Goal: Information Seeking & Learning: Learn about a topic

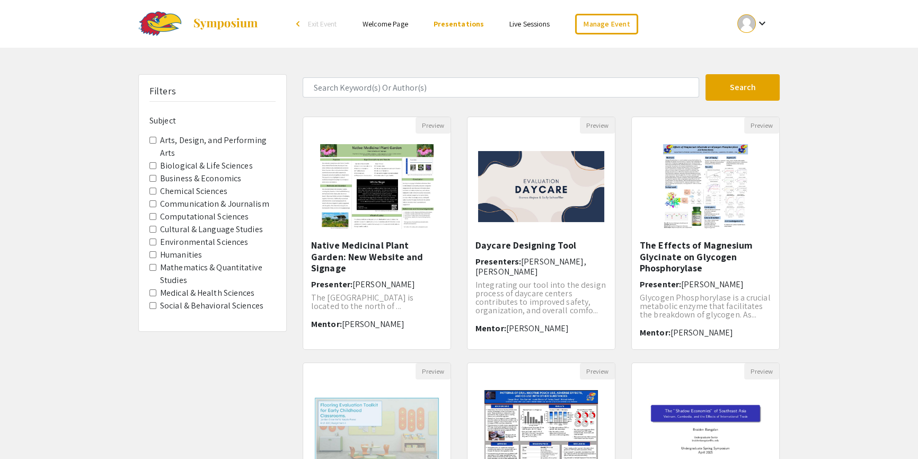
click at [223, 21] on img at bounding box center [225, 23] width 66 height 13
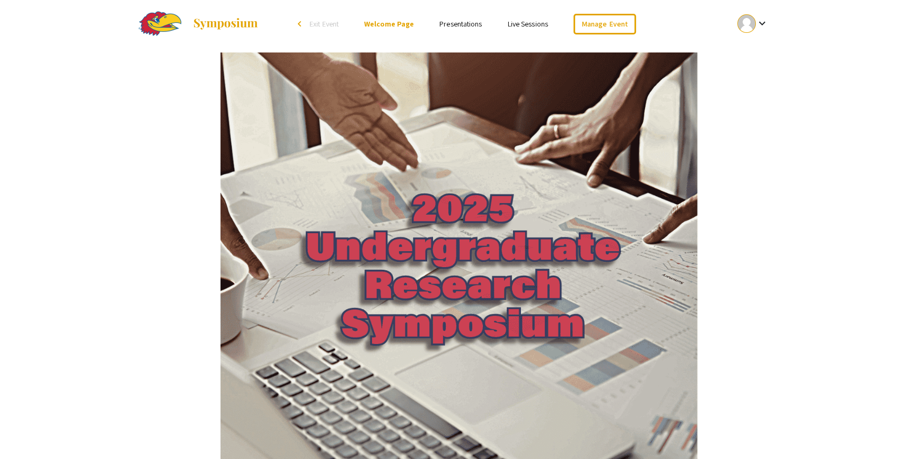
click at [453, 24] on link "Presentations" at bounding box center [460, 24] width 42 height 10
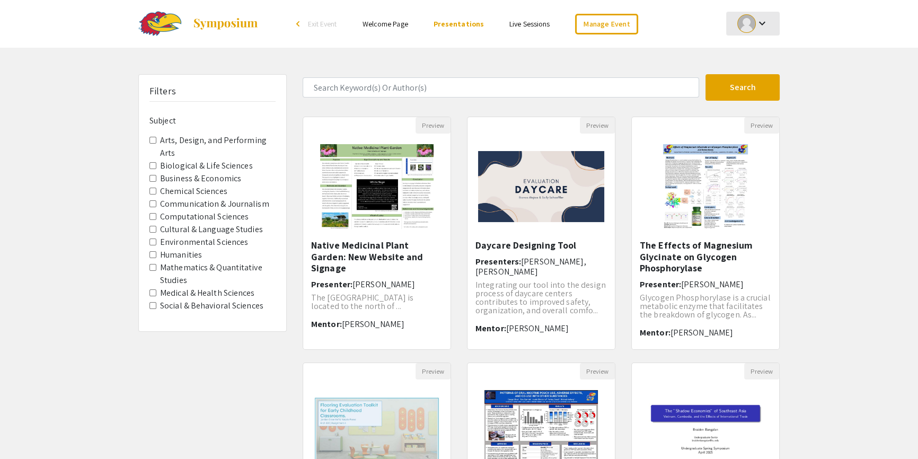
click at [742, 26] on div at bounding box center [746, 23] width 19 height 19
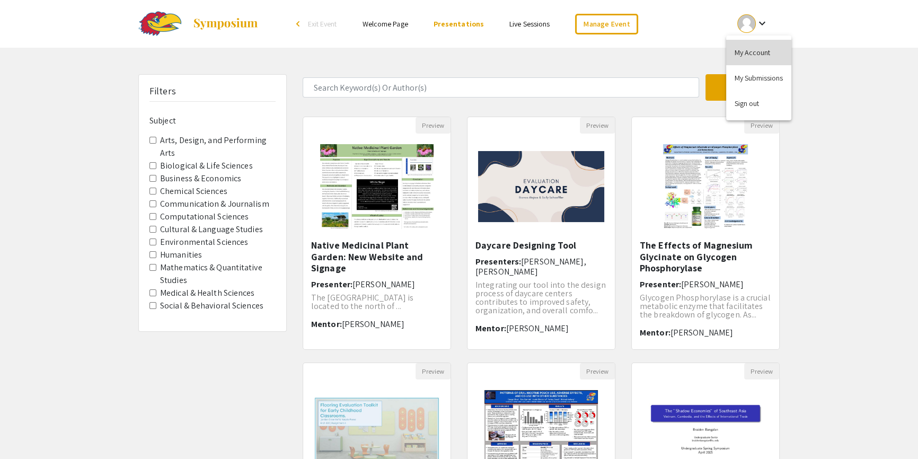
click at [747, 50] on button "My Account" at bounding box center [758, 52] width 65 height 25
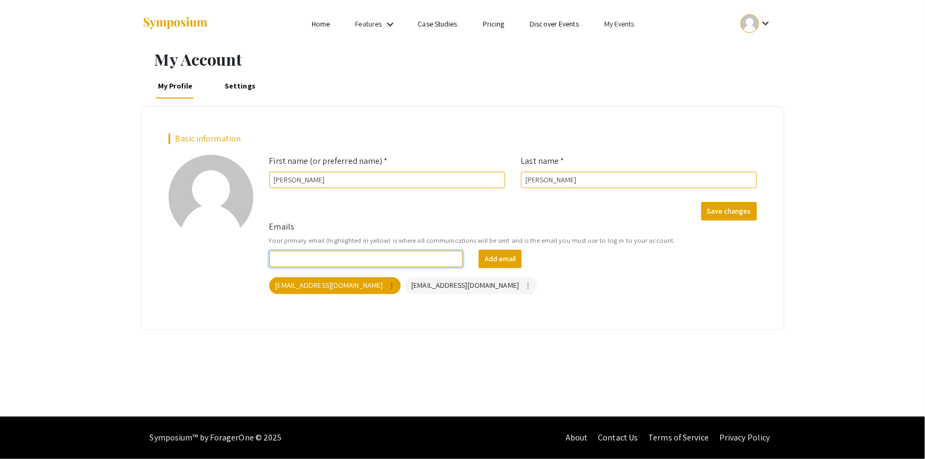
click at [286, 258] on input "Emails" at bounding box center [366, 259] width 194 height 16
click at [286, 255] on input "Emails" at bounding box center [366, 259] width 194 height 16
click at [181, 265] on div "add_a_photo Click to update profile photo" at bounding box center [211, 227] width 101 height 144
click at [523, 287] on mat-icon "more_vert" at bounding box center [528, 286] width 10 height 10
click at [138, 249] on div at bounding box center [462, 229] width 925 height 459
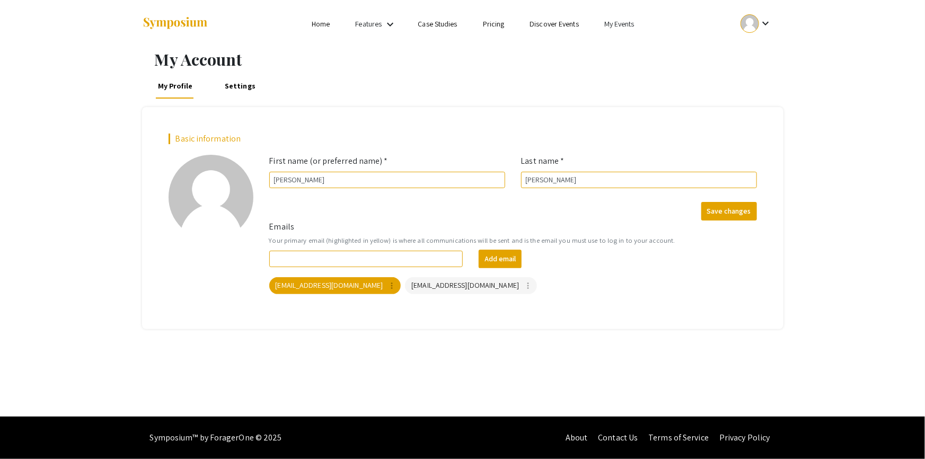
click at [315, 23] on link "Home" at bounding box center [321, 24] width 18 height 10
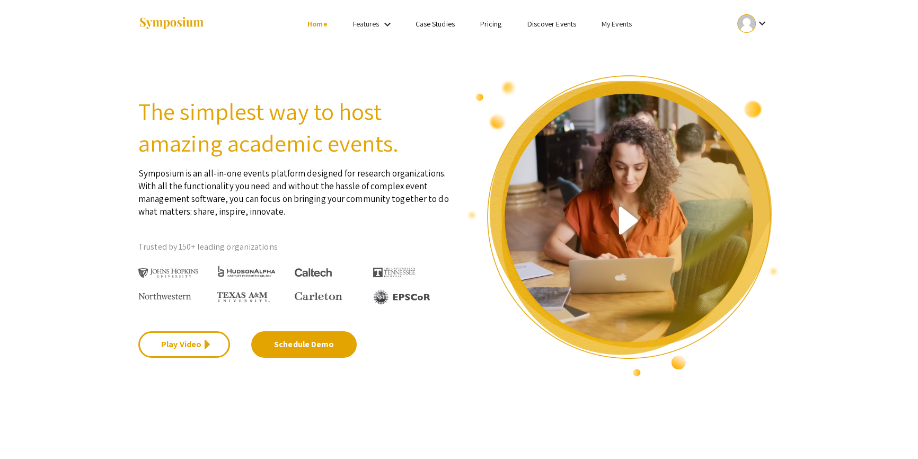
click at [490, 24] on link "Pricing" at bounding box center [491, 24] width 22 height 10
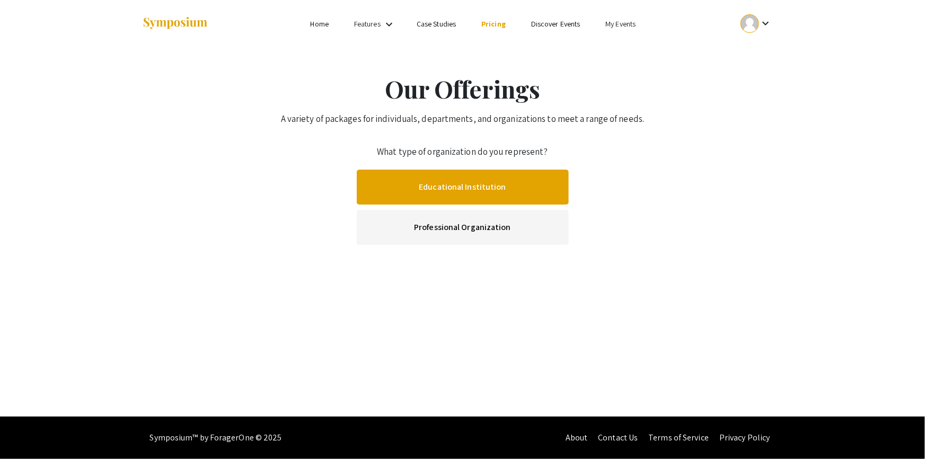
click at [434, 192] on link "Educational Institution" at bounding box center [463, 187] width 212 height 35
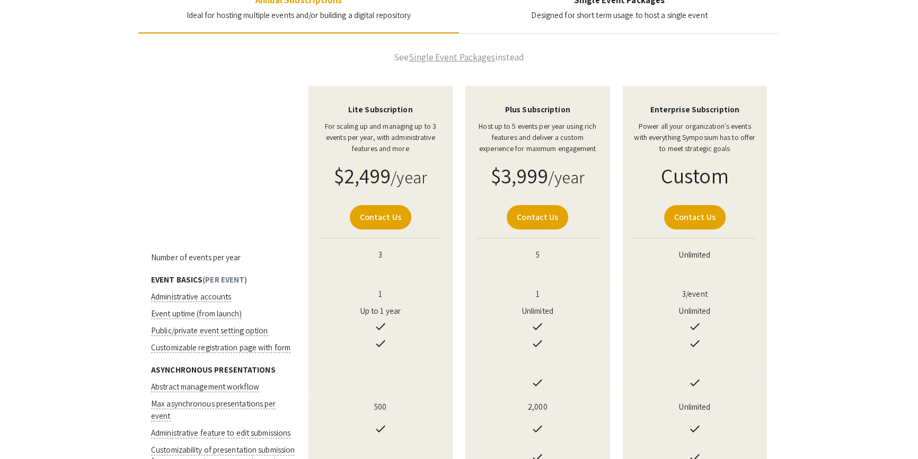
scroll to position [192, 0]
